Goal: Find specific page/section: Find specific page/section

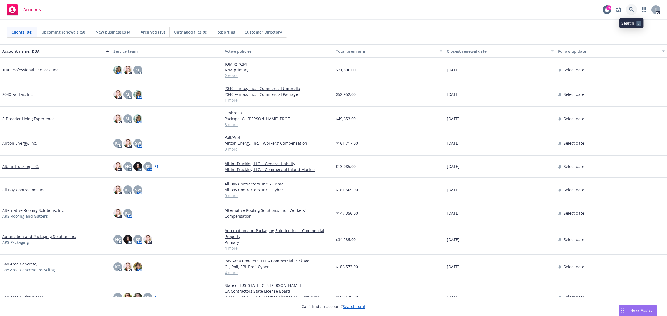
click at [632, 9] on icon at bounding box center [631, 9] width 5 height 5
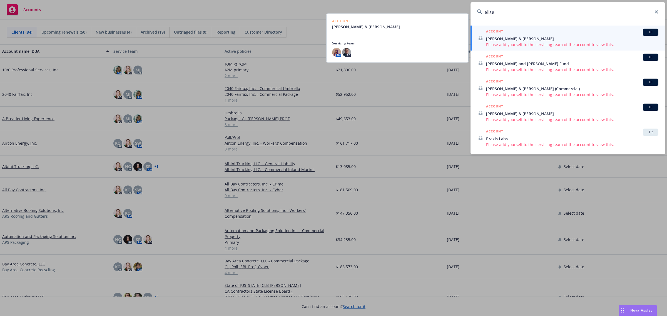
type input "elise"
click at [492, 38] on span "[PERSON_NAME] & [PERSON_NAME]" at bounding box center [572, 39] width 172 height 6
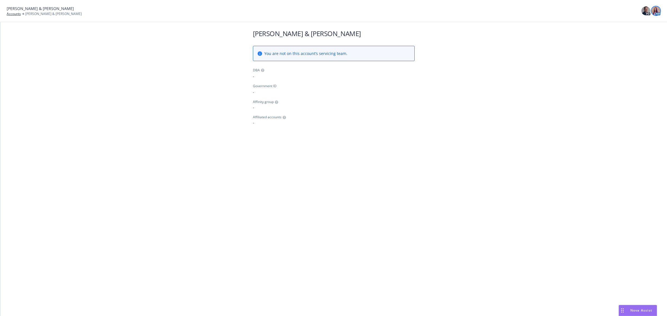
click at [656, 8] on img at bounding box center [655, 10] width 9 height 9
click at [644, 11] on img at bounding box center [645, 10] width 9 height 9
click at [644, 26] on link "close" at bounding box center [642, 25] width 7 height 7
click at [9, 13] on link "Accounts" at bounding box center [14, 13] width 14 height 5
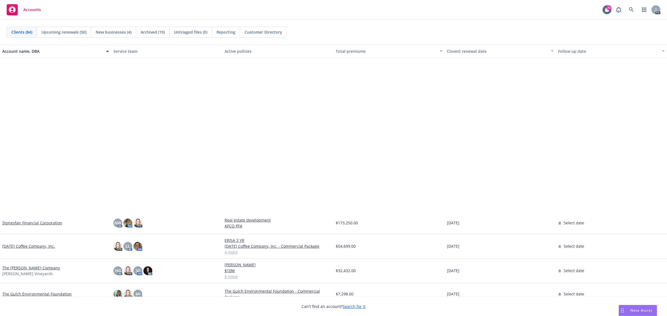
scroll to position [1628, 0]
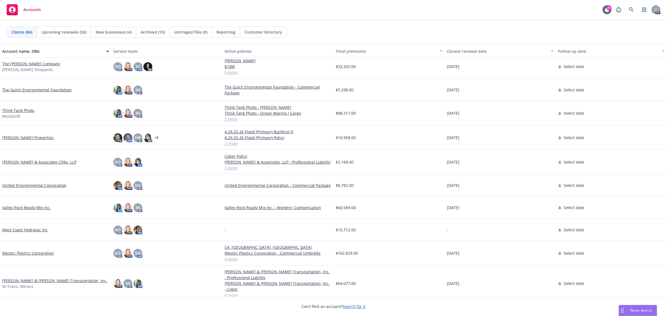
click at [14, 64] on link "The [PERSON_NAME] Company" at bounding box center [31, 64] width 58 height 6
